Goal: Navigation & Orientation: Find specific page/section

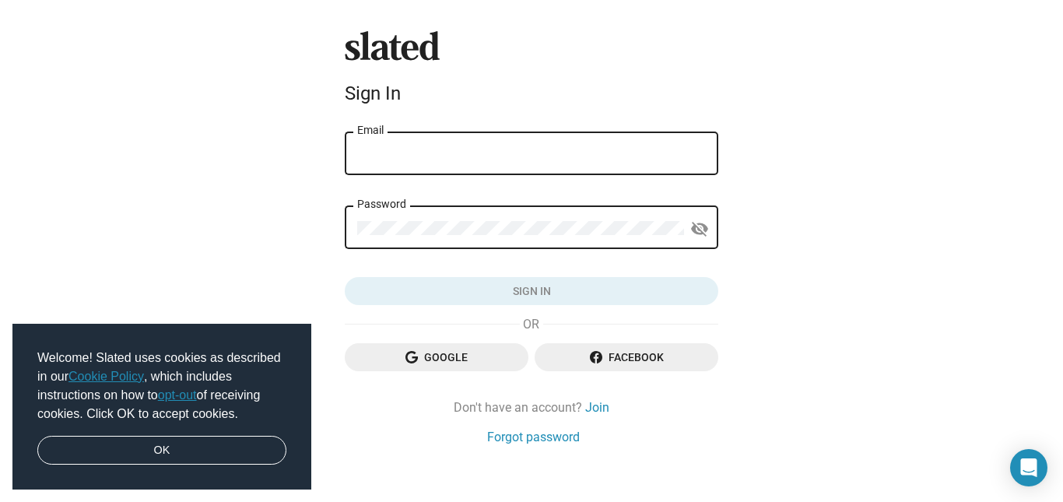
click at [398, 147] on input "Email" at bounding box center [531, 154] width 349 height 14
type input "FACEDANGELEFILM@GMAIL.COM"
click at [444, 219] on div "Password" at bounding box center [520, 226] width 327 height 46
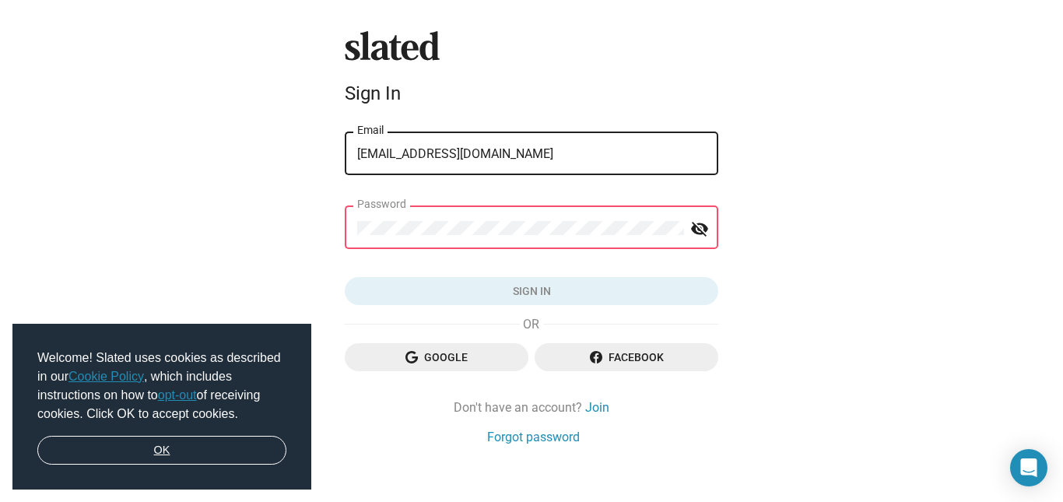
click at [156, 453] on link "OK" at bounding box center [161, 451] width 249 height 30
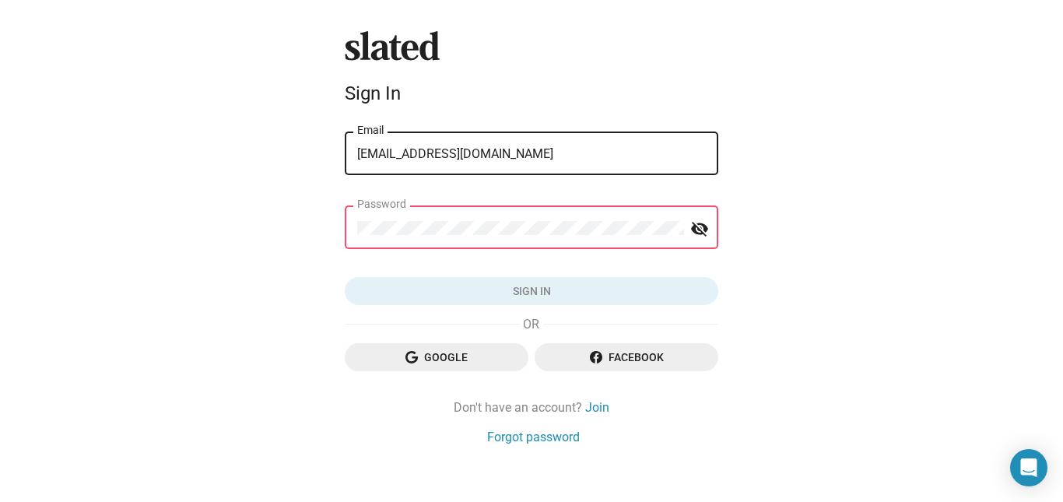
click at [392, 42] on icon at bounding box center [392, 45] width 94 height 29
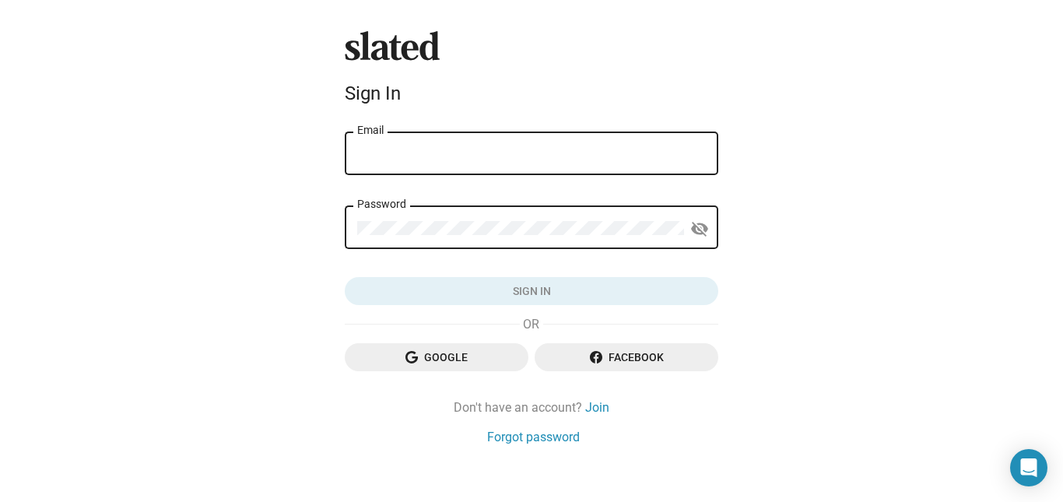
click at [552, 146] on div "Email" at bounding box center [531, 152] width 349 height 46
click at [536, 149] on input "Email" at bounding box center [531, 154] width 349 height 14
type input "[EMAIL_ADDRESS][DOMAIN_NAME]"
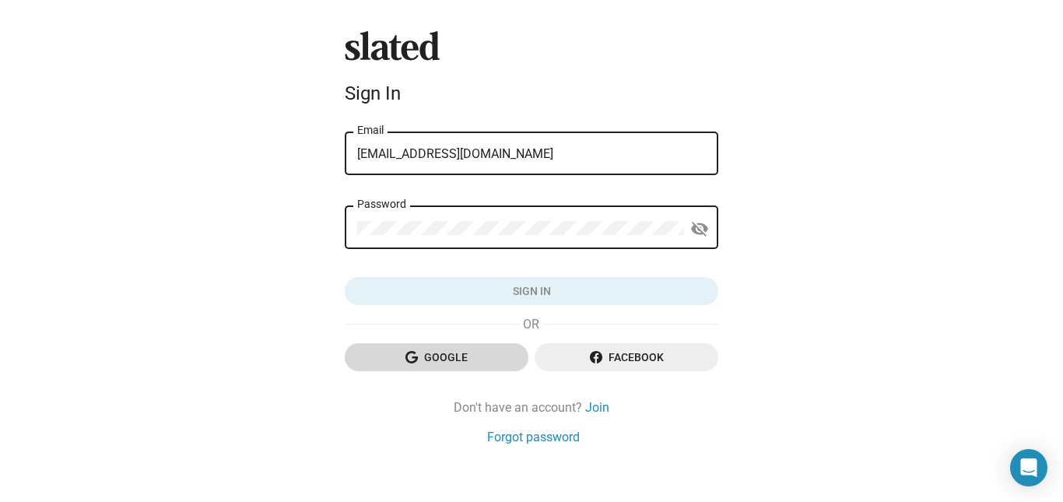
click at [424, 345] on span "Google" at bounding box center [436, 357] width 159 height 28
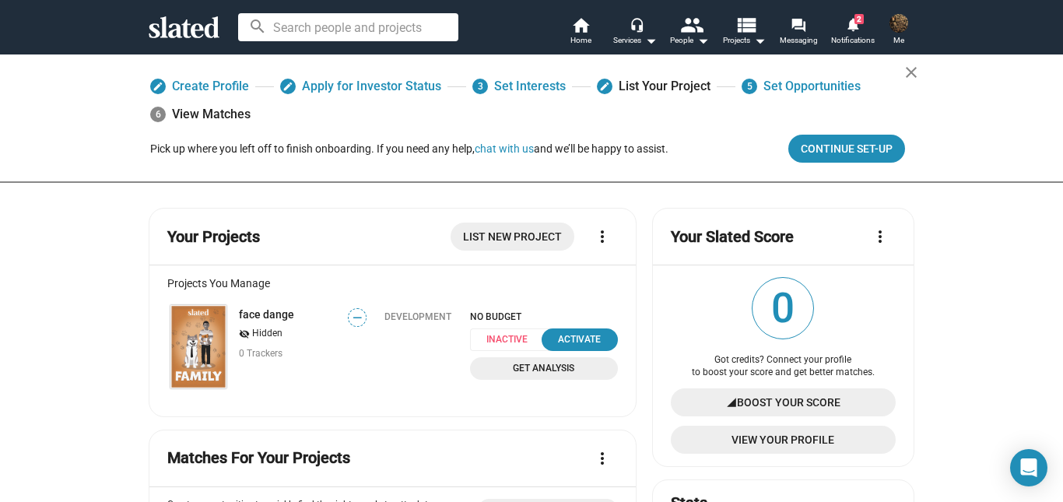
click at [366, 350] on div "Development" at bounding box center [417, 351] width 103 height 80
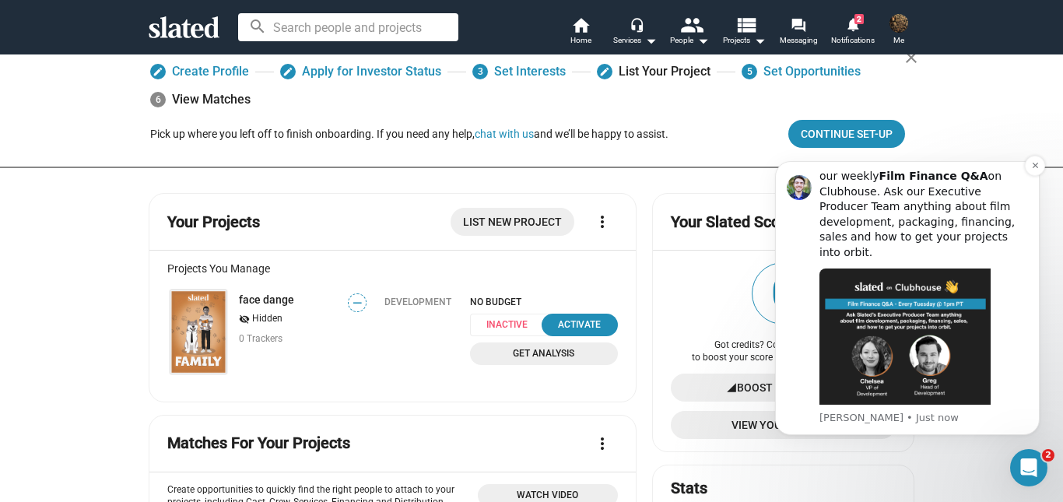
scroll to position [290, 0]
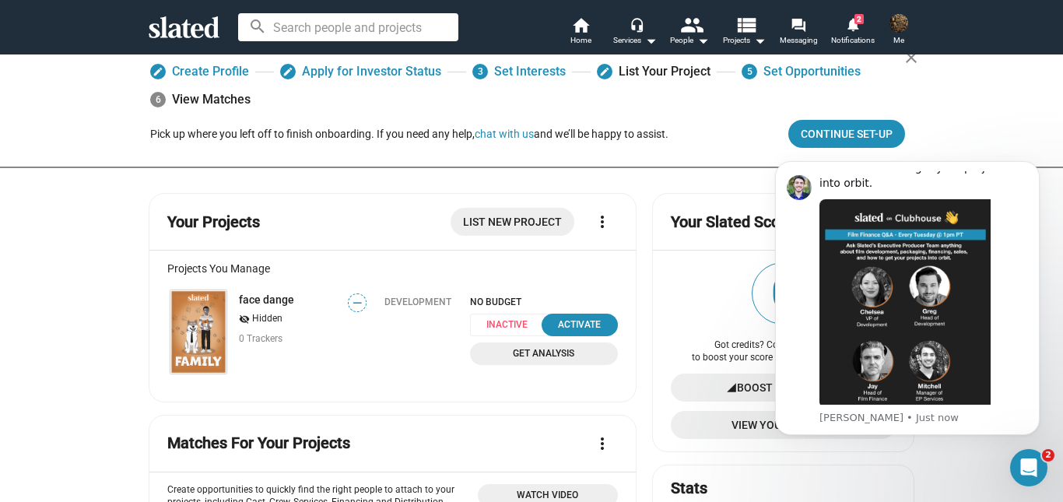
click at [453, 336] on div "Development" at bounding box center [417, 336] width 103 height 80
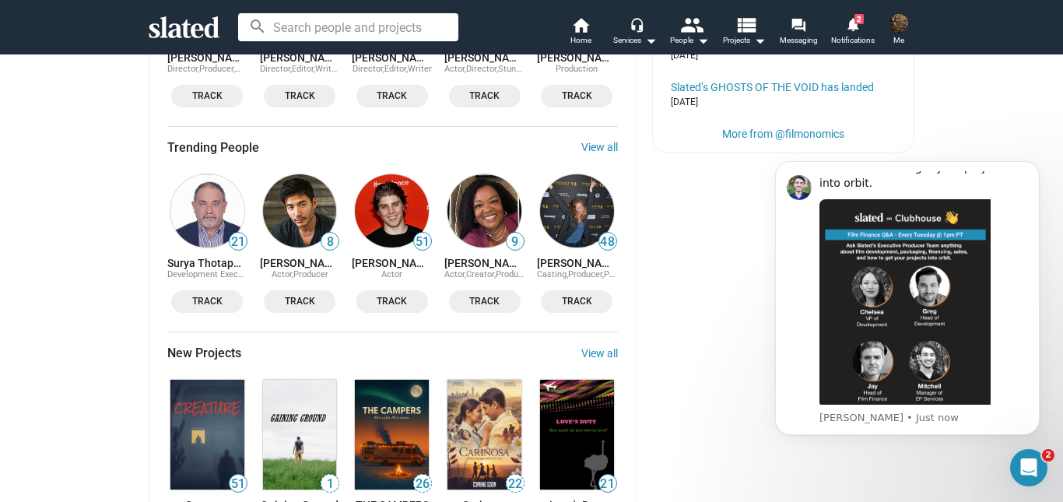
scroll to position [913, 0]
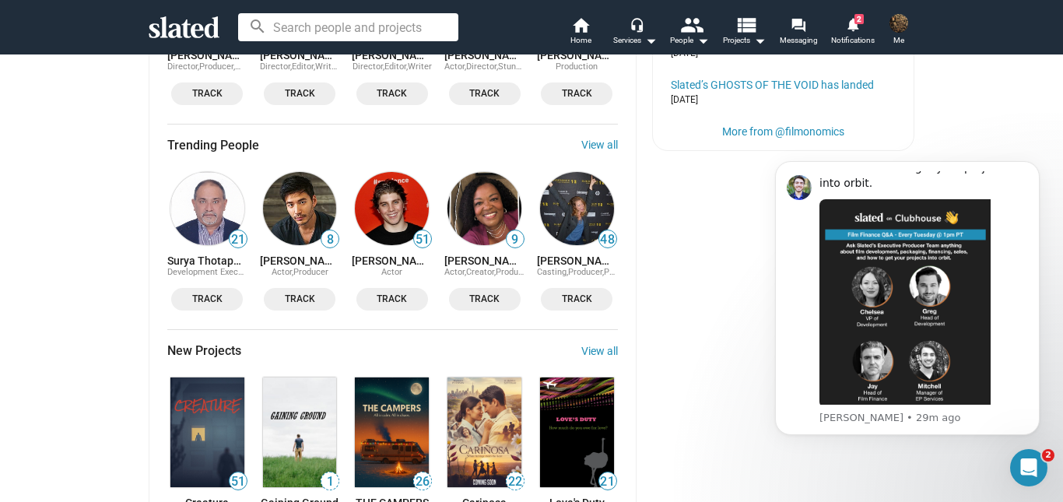
click at [399, 347] on div "New Projects View all" at bounding box center [392, 350] width 450 height 16
